Goal: Task Accomplishment & Management: Manage account settings

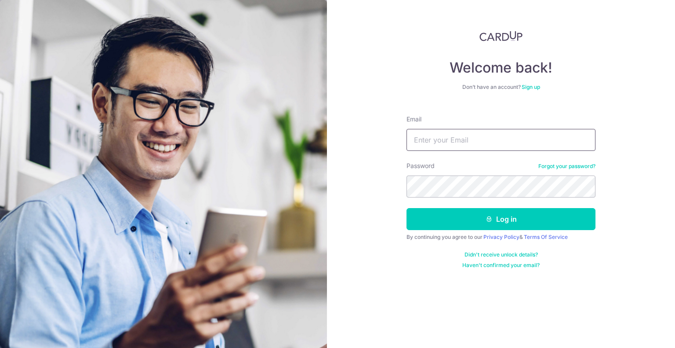
click at [469, 132] on input "Email" at bounding box center [501, 140] width 189 height 22
type input "[EMAIL_ADDRESS][DOMAIN_NAME]"
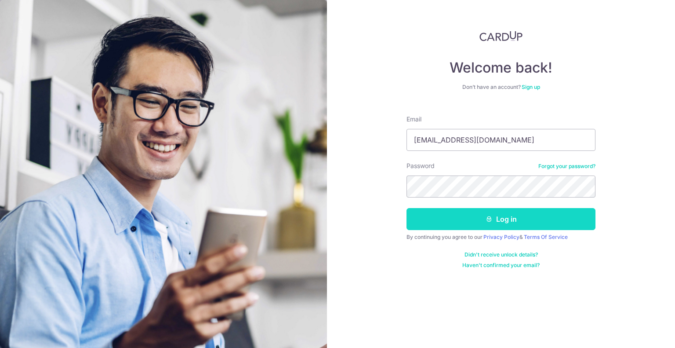
click at [487, 222] on icon "submit" at bounding box center [489, 218] width 7 height 7
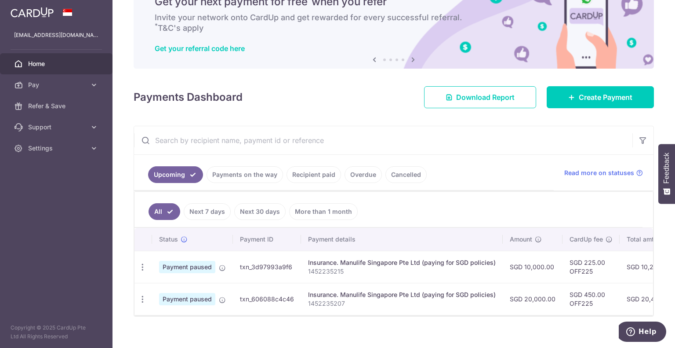
drag, startPoint x: 239, startPoint y: 297, endPoint x: 292, endPoint y: 299, distance: 53.3
click at [292, 299] on td "txn_606088c4c46" at bounding box center [267, 299] width 68 height 32
copy td "txn_606088c4c46"
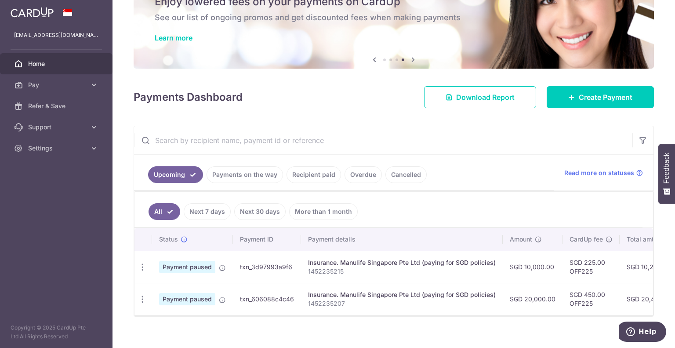
click at [470, 236] on th "Payment details" at bounding box center [402, 239] width 202 height 23
click at [92, 149] on icon at bounding box center [94, 148] width 9 height 9
click at [61, 190] on span "Logout" at bounding box center [57, 190] width 58 height 9
